Goal: Entertainment & Leisure: Consume media (video, audio)

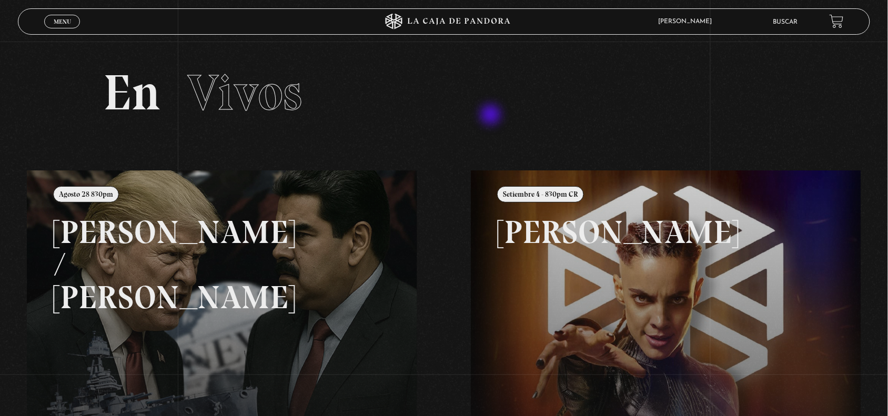
click at [492, 116] on h2 "En Vivos" at bounding box center [444, 93] width 682 height 50
click at [374, 259] on link at bounding box center [471, 378] width 888 height 416
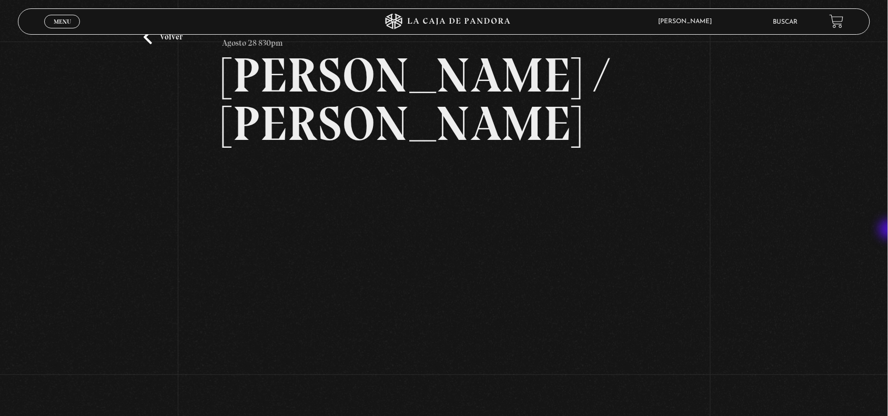
scroll to position [53, 0]
